Goal: Task Accomplishment & Management: Use online tool/utility

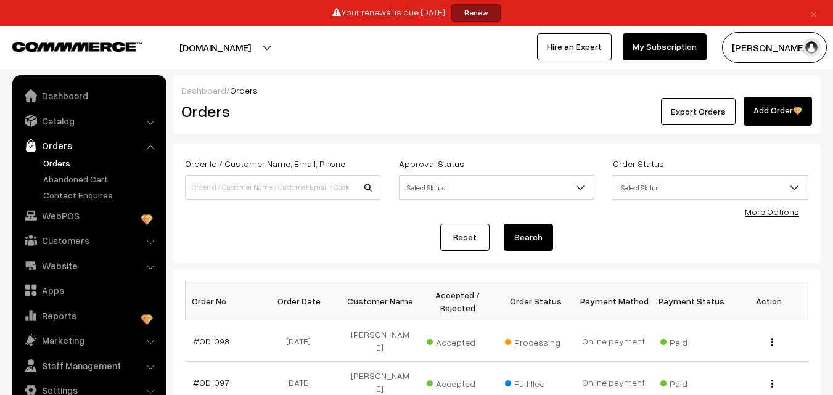
scroll to position [123, 0]
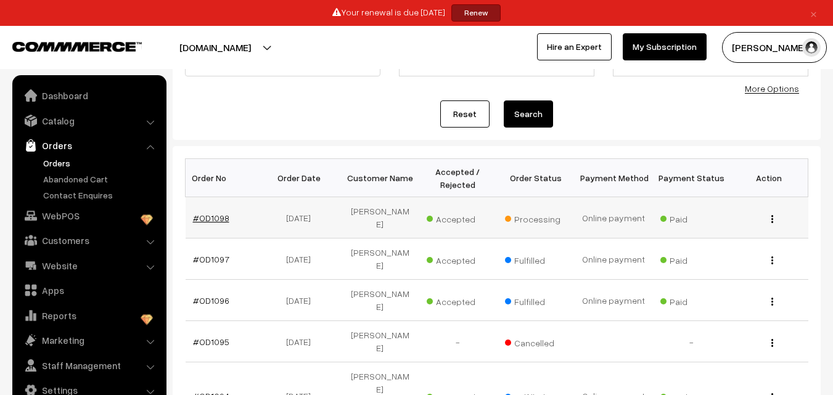
click at [210, 213] on link "#OD1098" at bounding box center [211, 218] width 36 height 10
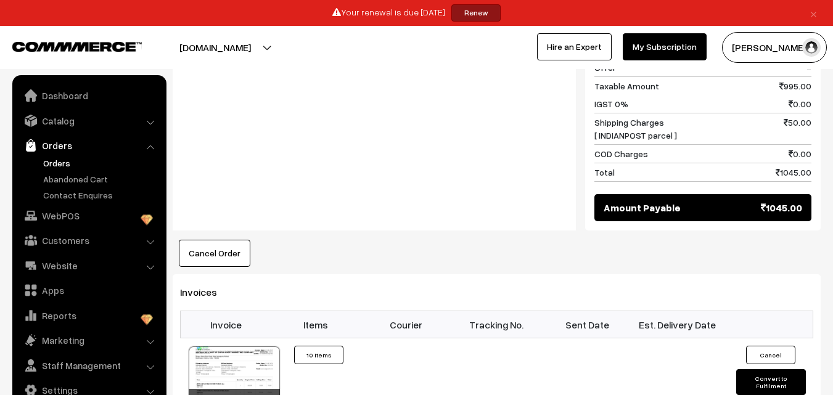
scroll to position [1110, 0]
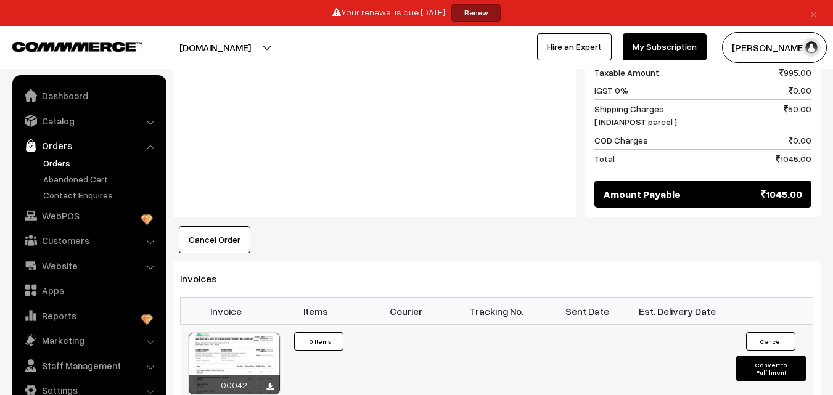
click at [761, 356] on button "Convert to Fulfilment" at bounding box center [771, 369] width 70 height 26
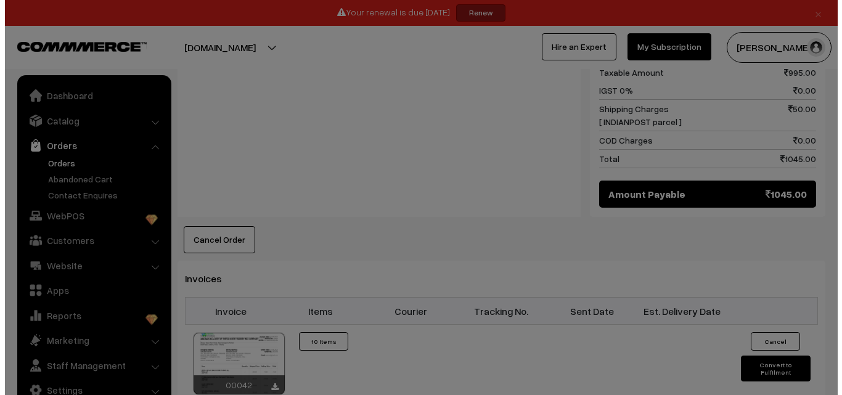
scroll to position [1118, 0]
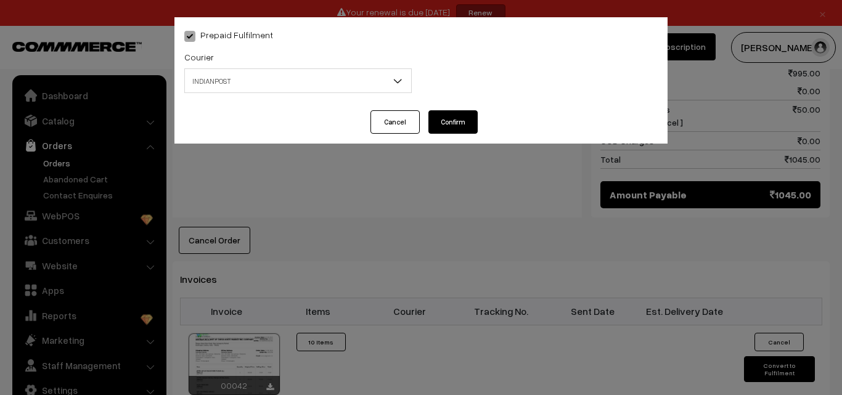
click at [295, 83] on span "INDIANPOST" at bounding box center [298, 81] width 226 height 22
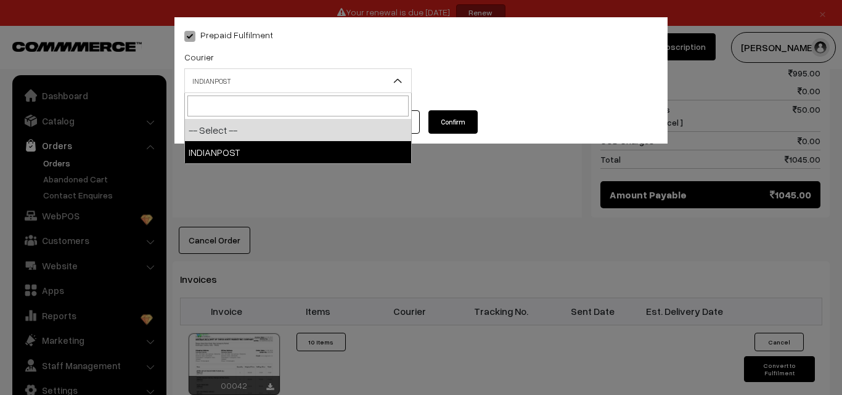
select select "1"
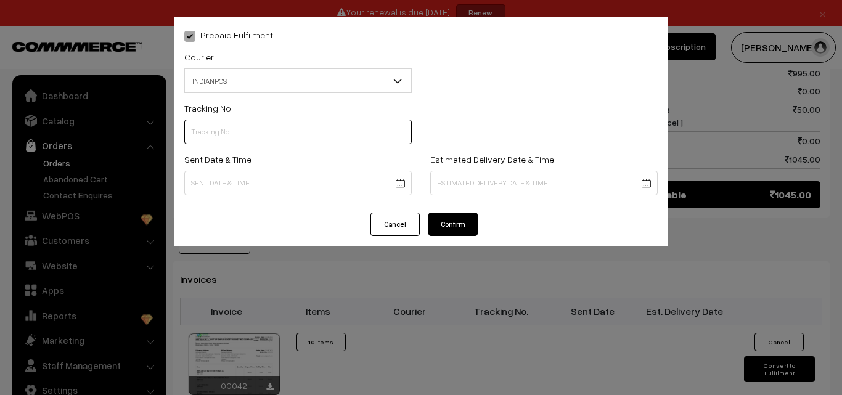
click at [260, 128] on input "text" at bounding box center [298, 132] width 228 height 25
type input "co084831053in"
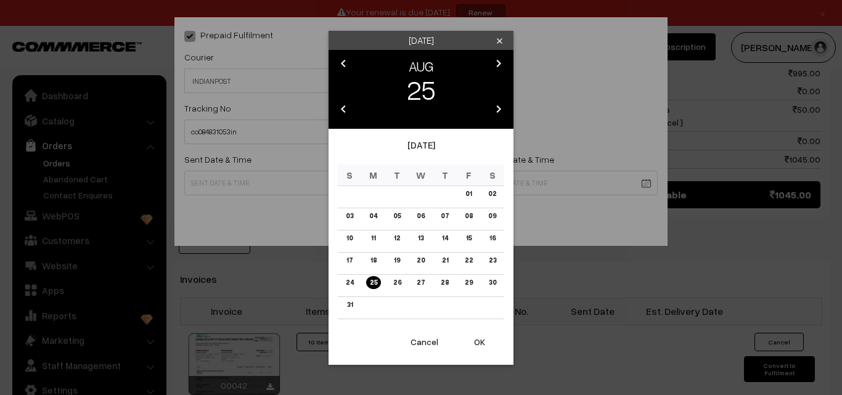
click at [372, 281] on link "25" at bounding box center [373, 282] width 15 height 13
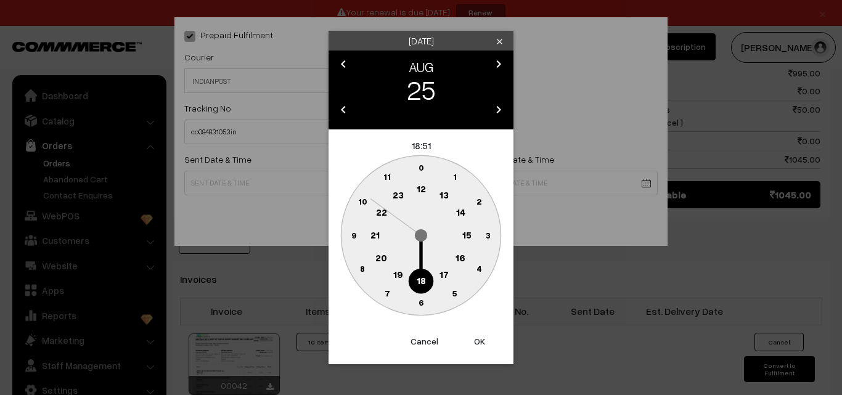
click at [441, 274] on text "17" at bounding box center [444, 274] width 9 height 11
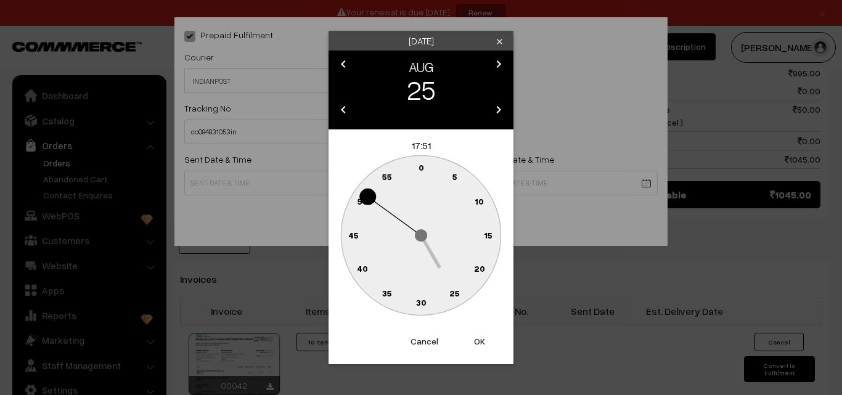
click at [455, 174] on text "5" at bounding box center [455, 176] width 5 height 10
type input "25-08-2025 17:05"
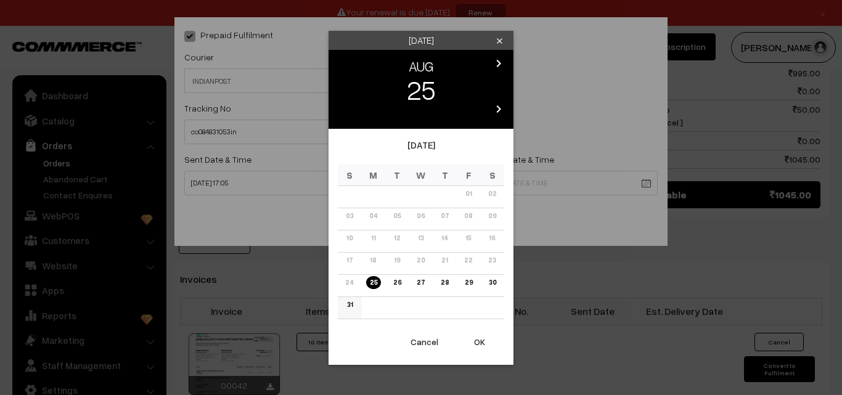
click at [346, 304] on link "31" at bounding box center [350, 304] width 13 height 13
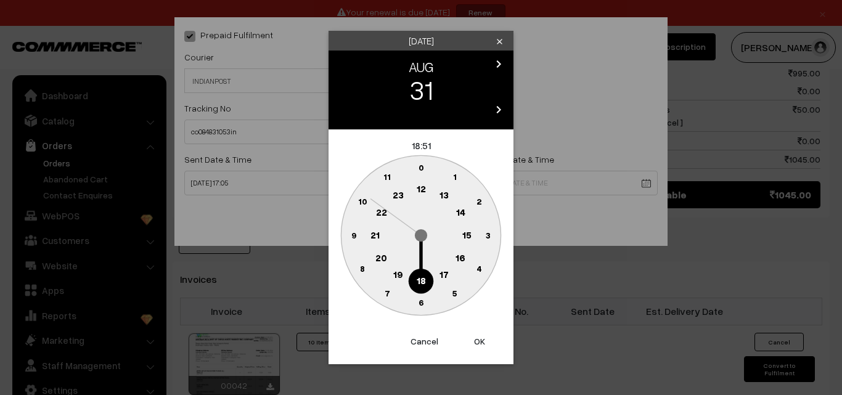
click at [482, 337] on button "OK" at bounding box center [479, 341] width 49 height 27
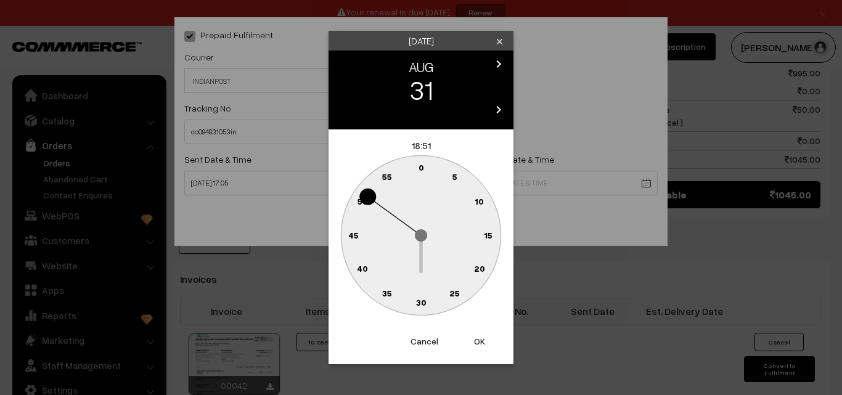
click at [482, 337] on button "OK" at bounding box center [479, 341] width 49 height 27
type input "31-08-2025 18:51"
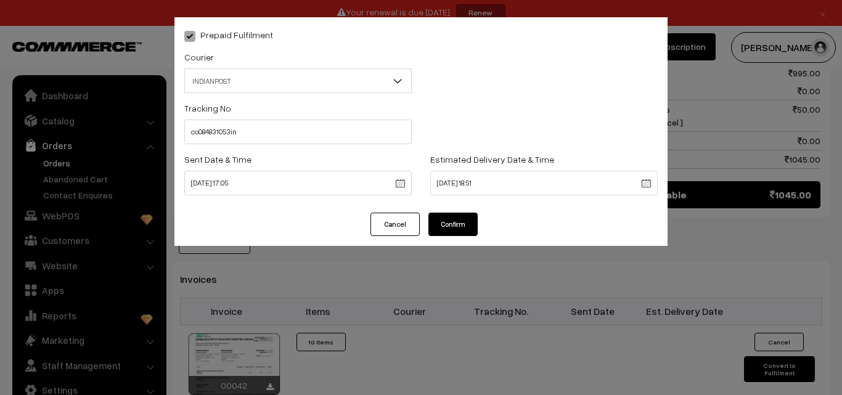
click at [468, 232] on button "Confirm" at bounding box center [453, 224] width 49 height 23
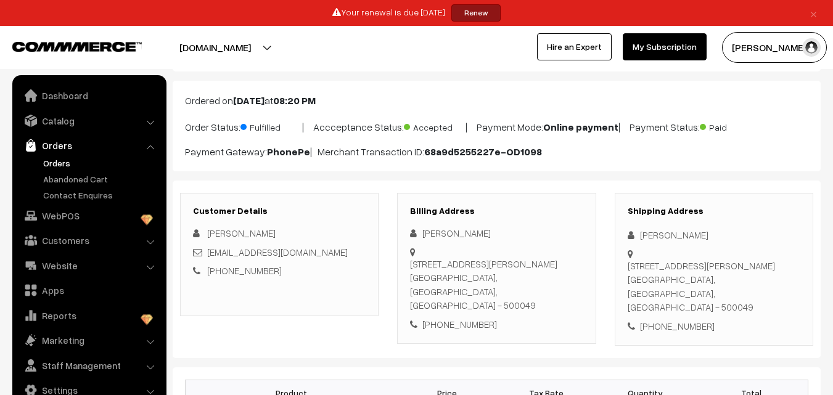
scroll to position [62, 0]
